Goal: Find specific page/section: Find specific page/section

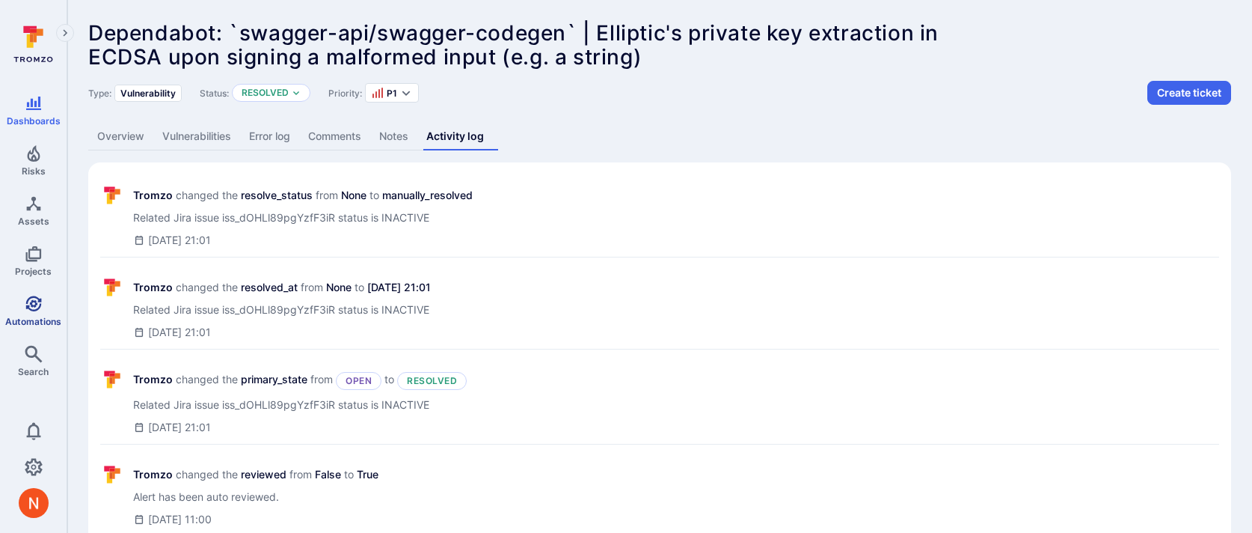
click at [34, 306] on icon "Automations" at bounding box center [34, 304] width 18 height 18
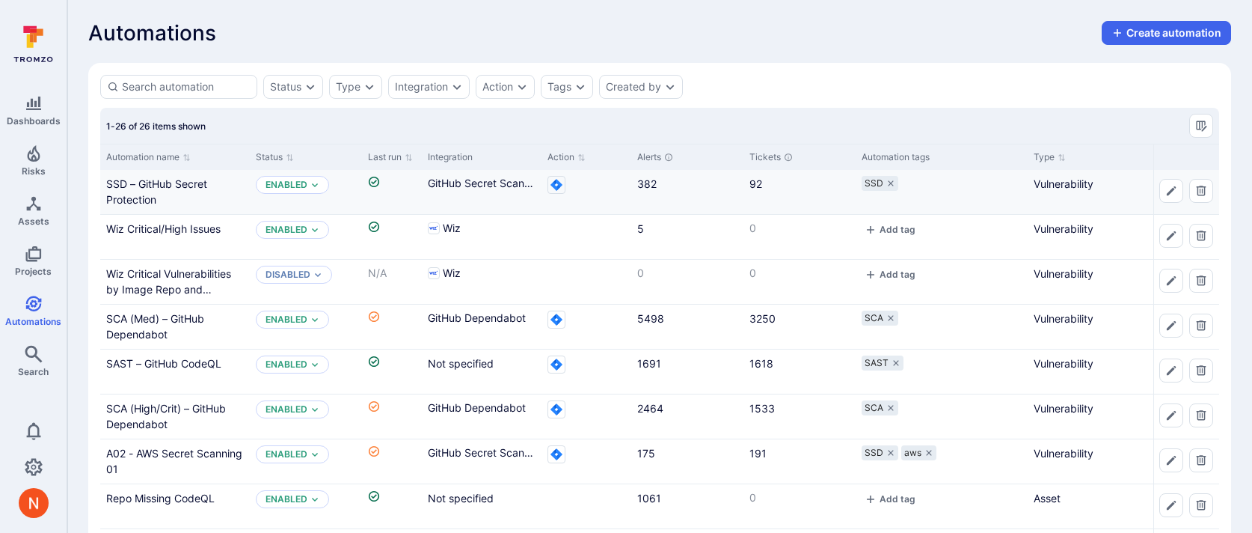
click at [168, 190] on div "SSD – GitHub Secret Protection" at bounding box center [175, 191] width 138 height 31
click at [168, 188] on link "SSD – GitHub Secret Protection" at bounding box center [156, 191] width 101 height 28
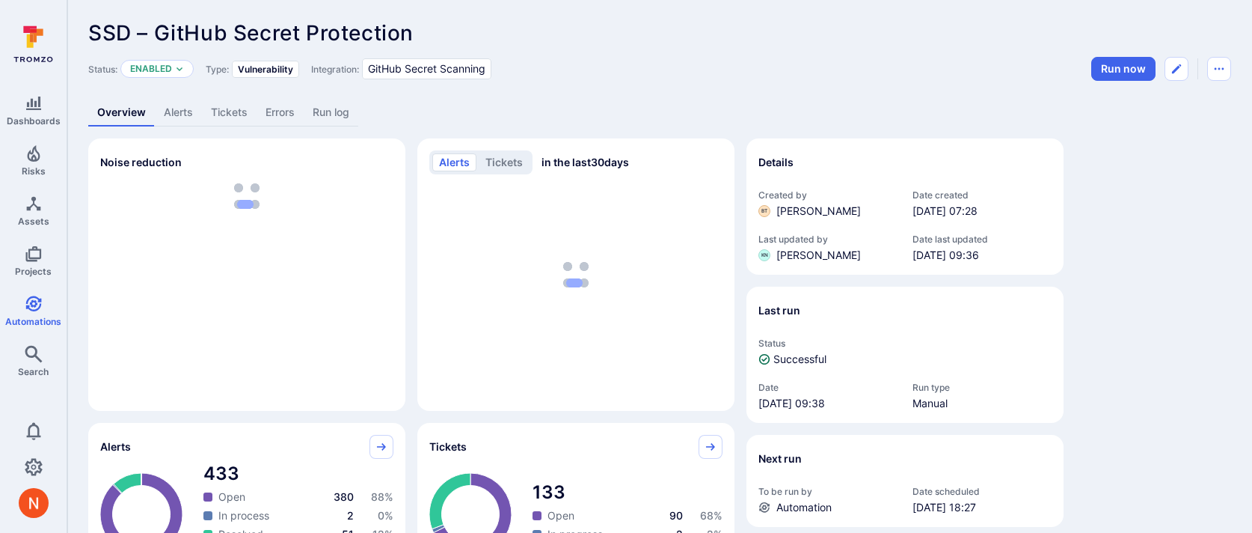
click at [292, 112] on link "Errors" at bounding box center [280, 113] width 47 height 28
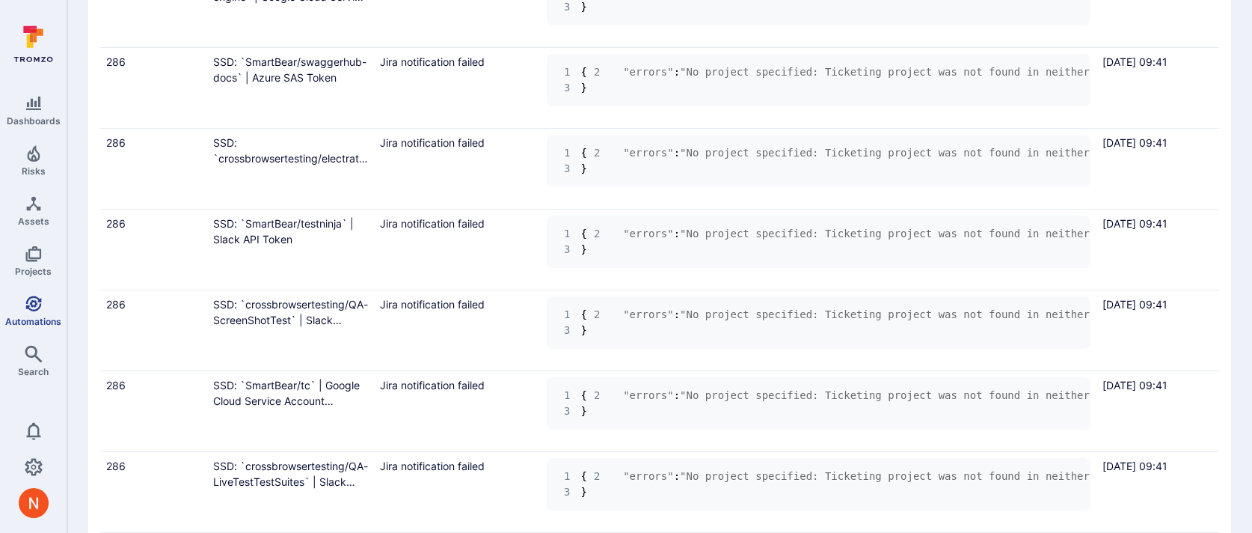
click at [46, 304] on link "Automations" at bounding box center [33, 311] width 67 height 44
